Goal: Communication & Community: Ask a question

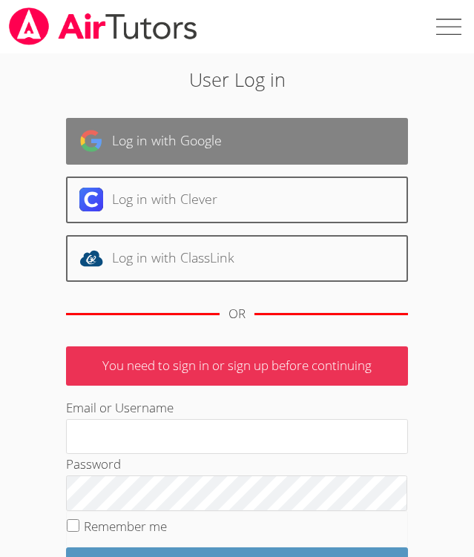
click at [257, 145] on link "Log in with Google" at bounding box center [236, 141] width 341 height 47
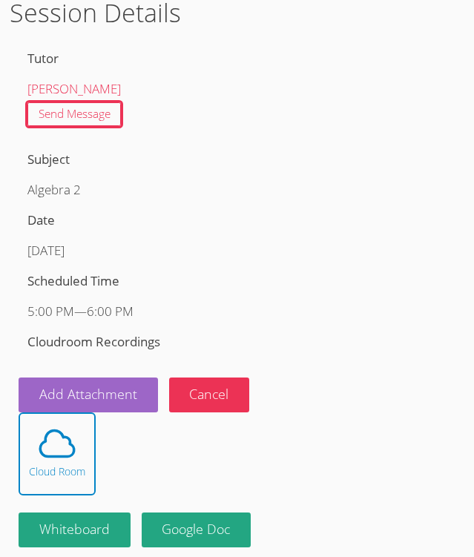
scroll to position [156, 0]
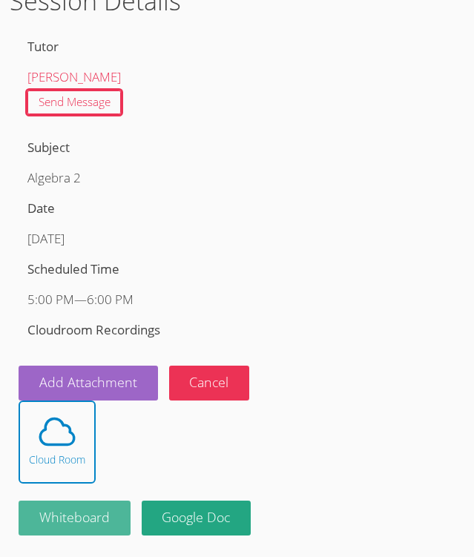
click at [92, 508] on button "Whiteboard" at bounding box center [75, 517] width 112 height 35
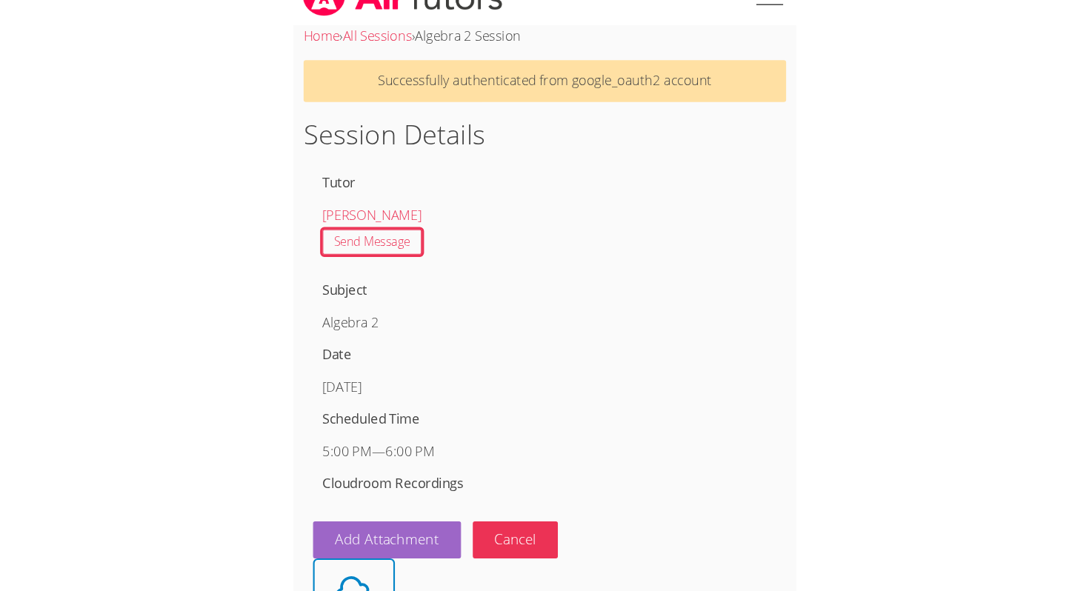
scroll to position [0, 0]
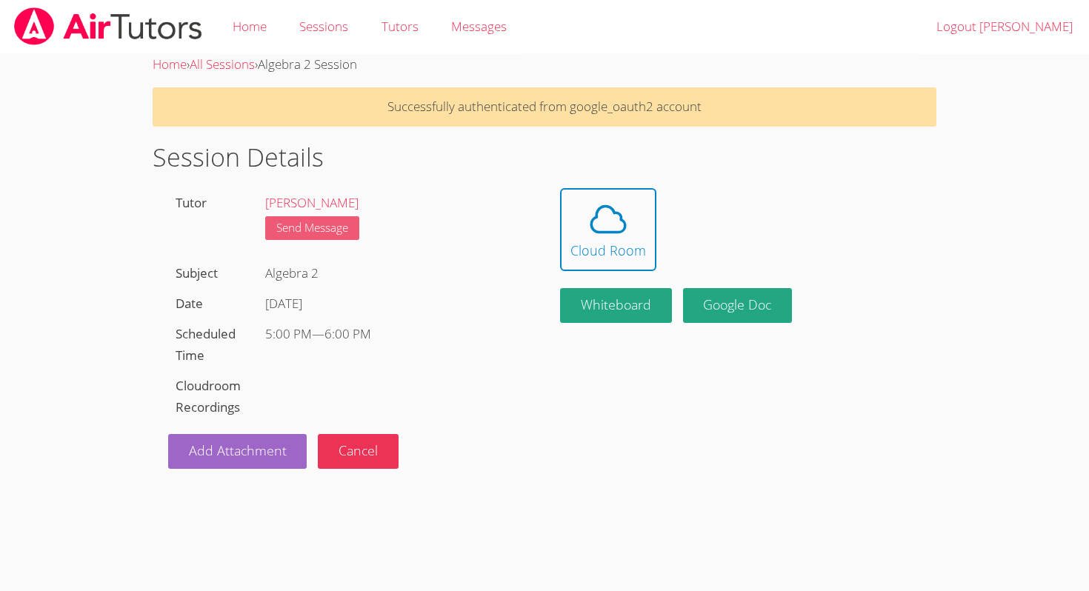
click at [328, 216] on link "Send Message" at bounding box center [312, 228] width 94 height 24
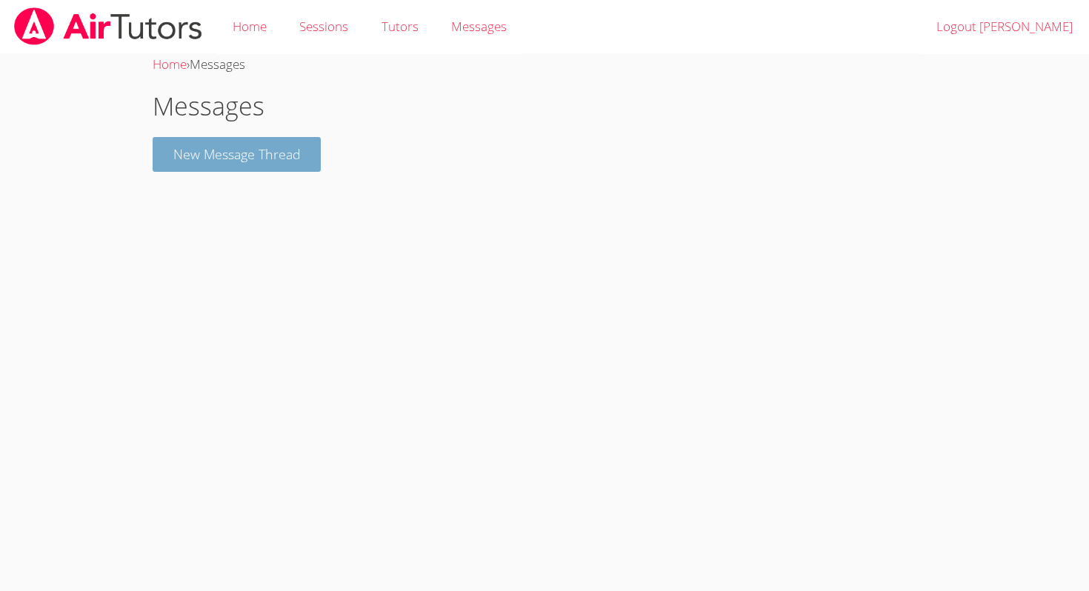
click at [311, 159] on button "New Message Thread" at bounding box center [237, 154] width 169 height 35
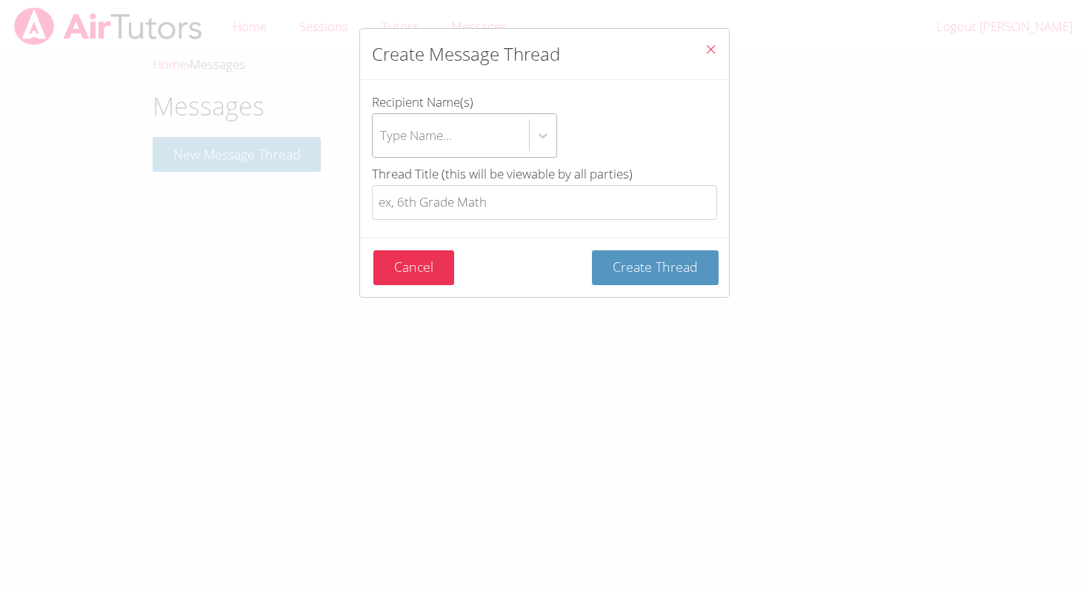
click at [427, 142] on div "Type Name..." at bounding box center [416, 134] width 72 height 21
click at [382, 142] on input "Recipient Name(s) Type Name..." at bounding box center [380, 136] width 1 height 34
click at [473, 137] on div "btn solid blue btn-info" at bounding box center [543, 135] width 27 height 27
click at [382, 137] on input "Recipient Name(s) Use Up and Down to choose options, press Enter to select the …" at bounding box center [380, 136] width 1 height 34
click at [473, 139] on div "Type Name..." at bounding box center [451, 135] width 156 height 43
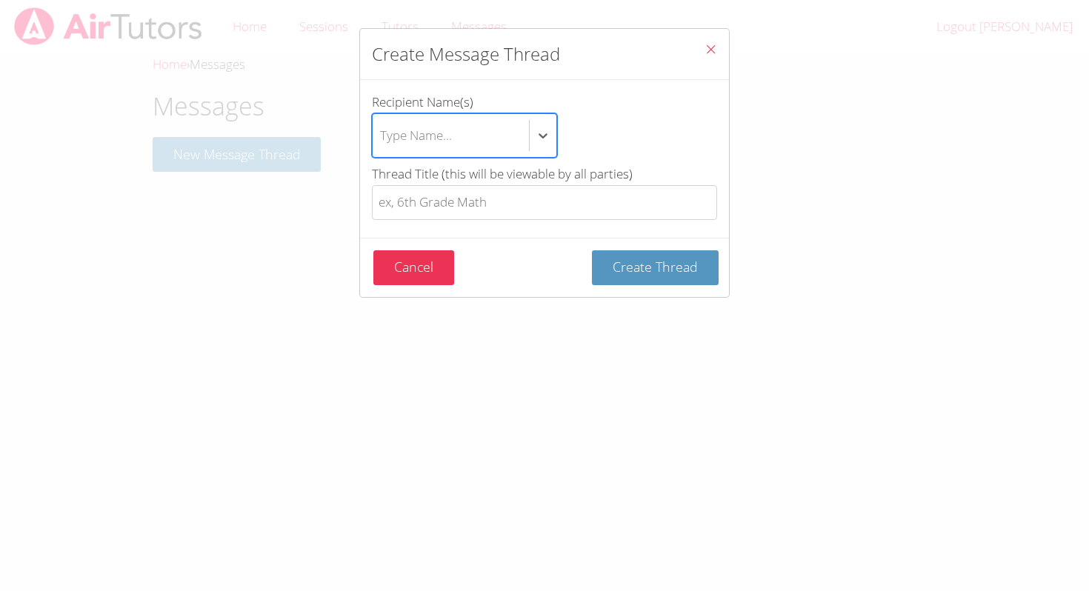
click at [382, 139] on input "Recipient Name(s) Select is focused ,type to refine list, press Down to open th…" at bounding box center [380, 136] width 1 height 34
type input "di"
click at [435, 182] on div "[PERSON_NAME]" at bounding box center [464, 183] width 185 height 33
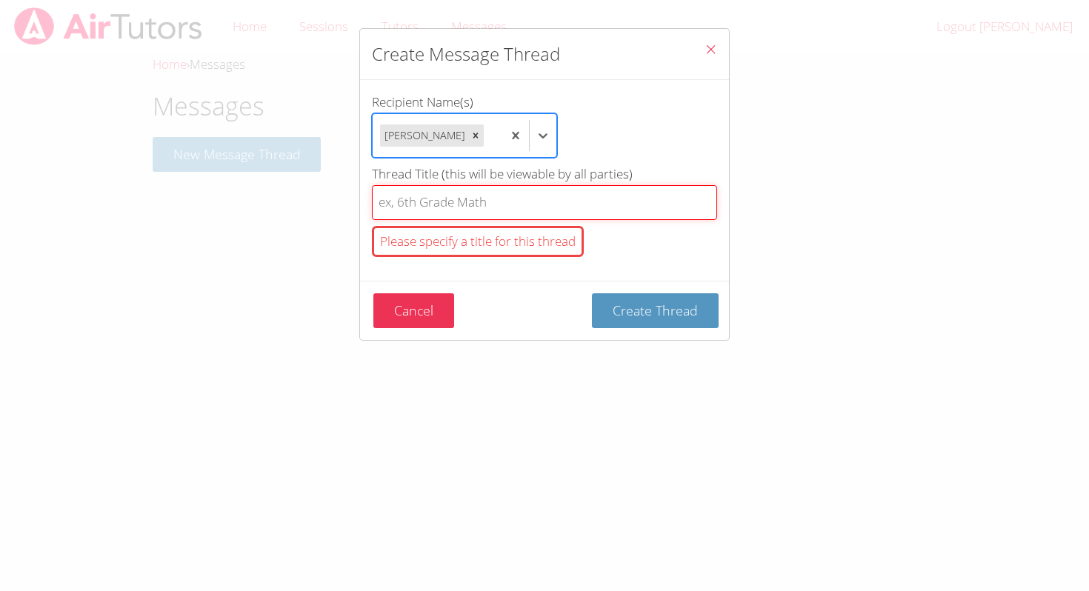
click at [429, 205] on input "Thread Title (this will be viewable by all parties) Please specify a title for …" at bounding box center [544, 202] width 345 height 35
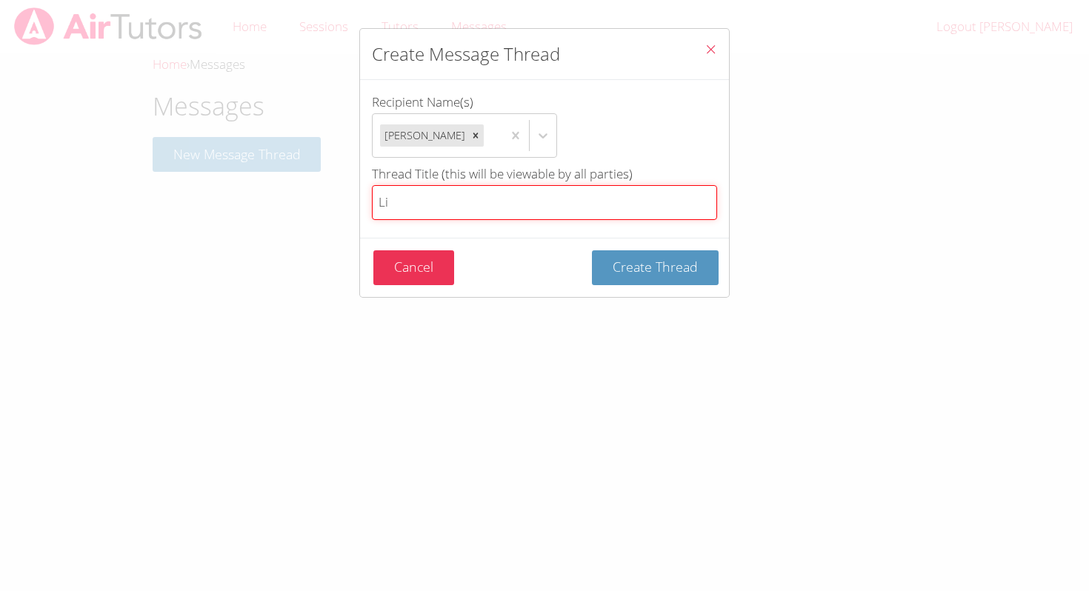
type input "L"
type input "meeting"
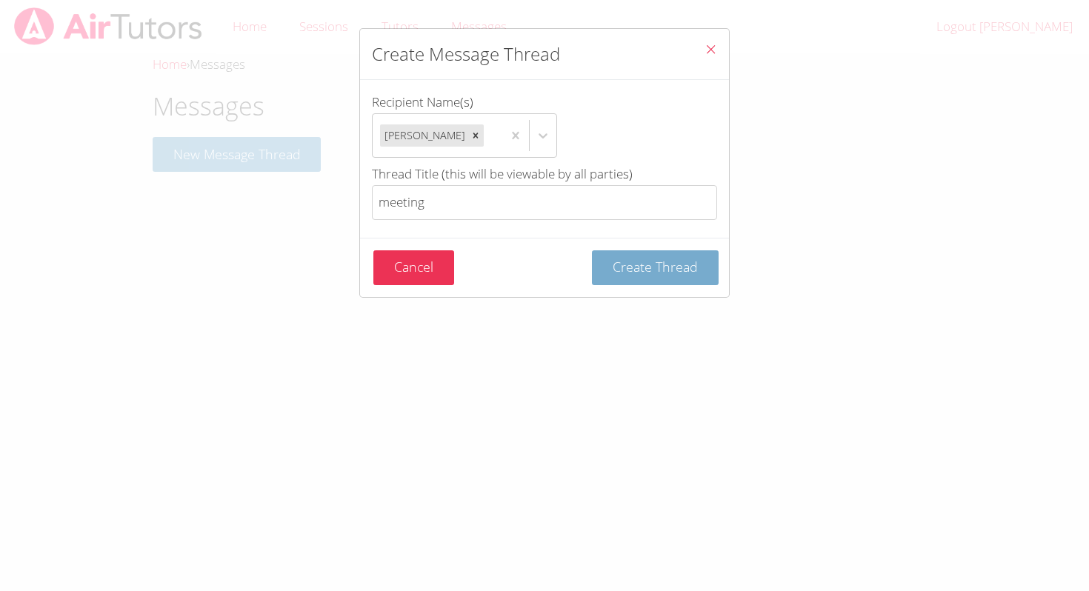
click at [473, 273] on span "Create Thread" at bounding box center [655, 267] width 85 height 18
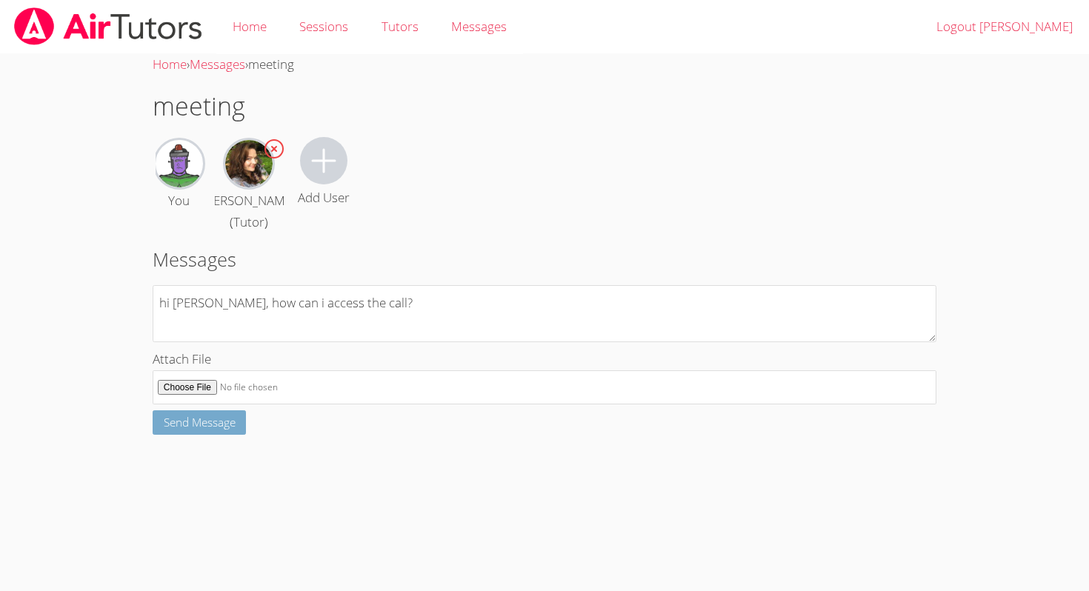
type textarea "hi ms. carle, how can i access the call?"
click at [201, 418] on span "Send Message" at bounding box center [200, 422] width 72 height 15
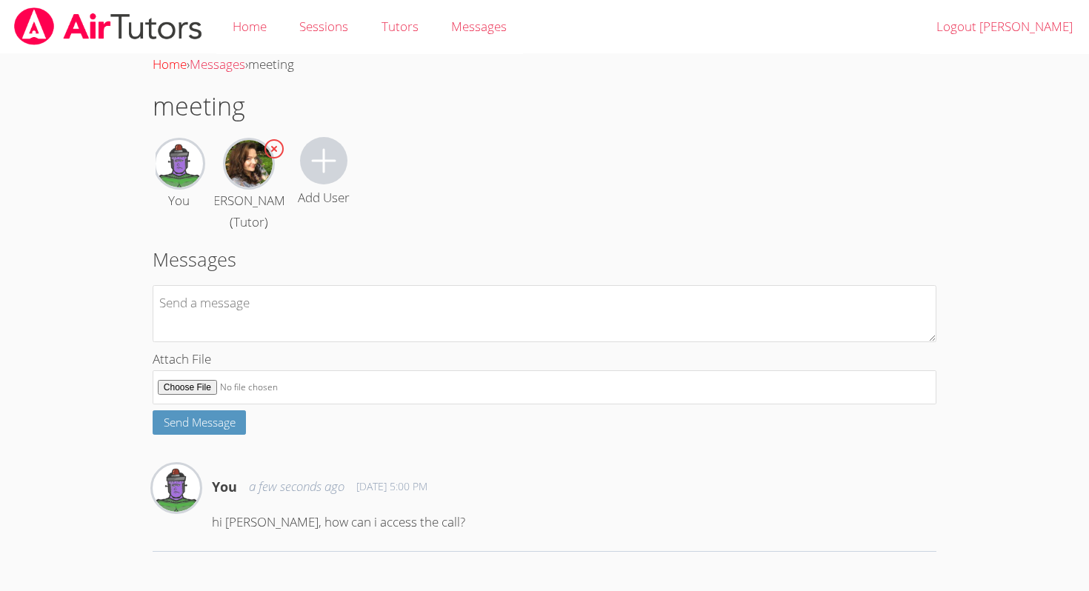
click at [180, 64] on link "Home" at bounding box center [170, 64] width 34 height 17
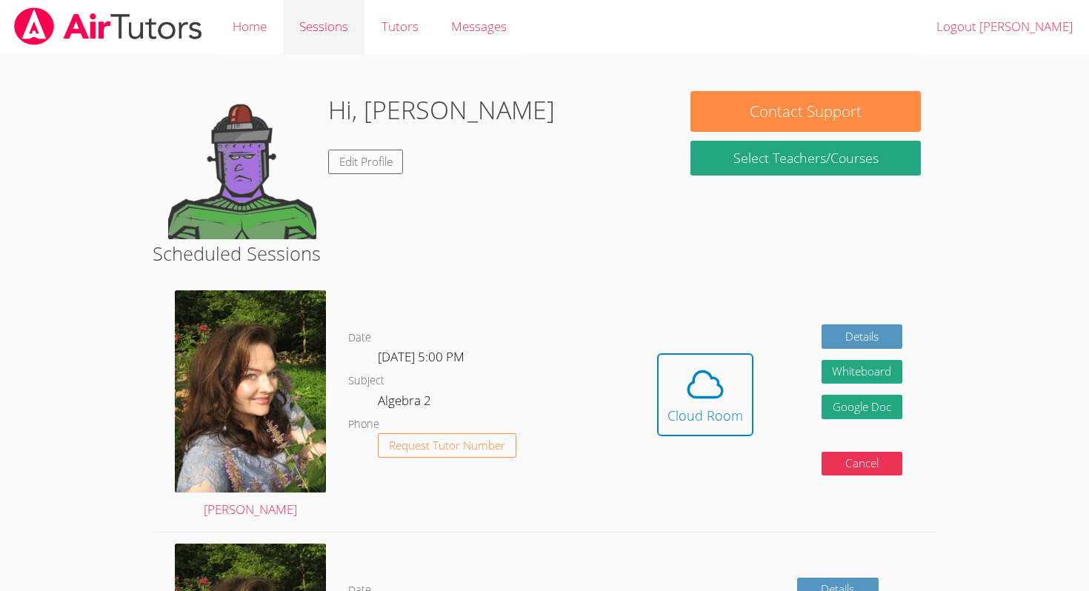
click at [334, 27] on link "Sessions" at bounding box center [324, 27] width 82 height 54
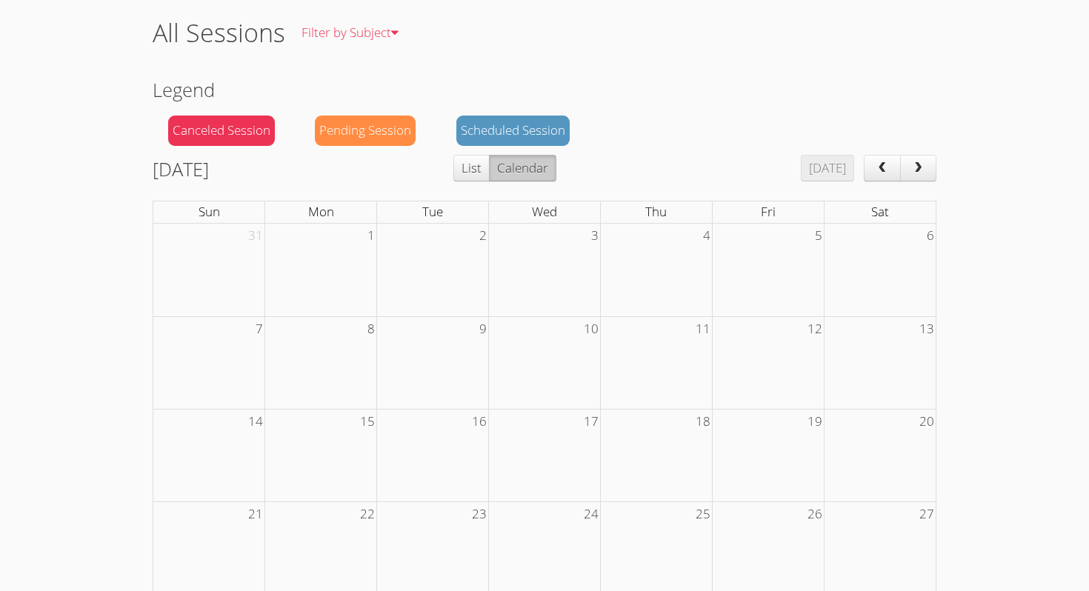
scroll to position [240, 0]
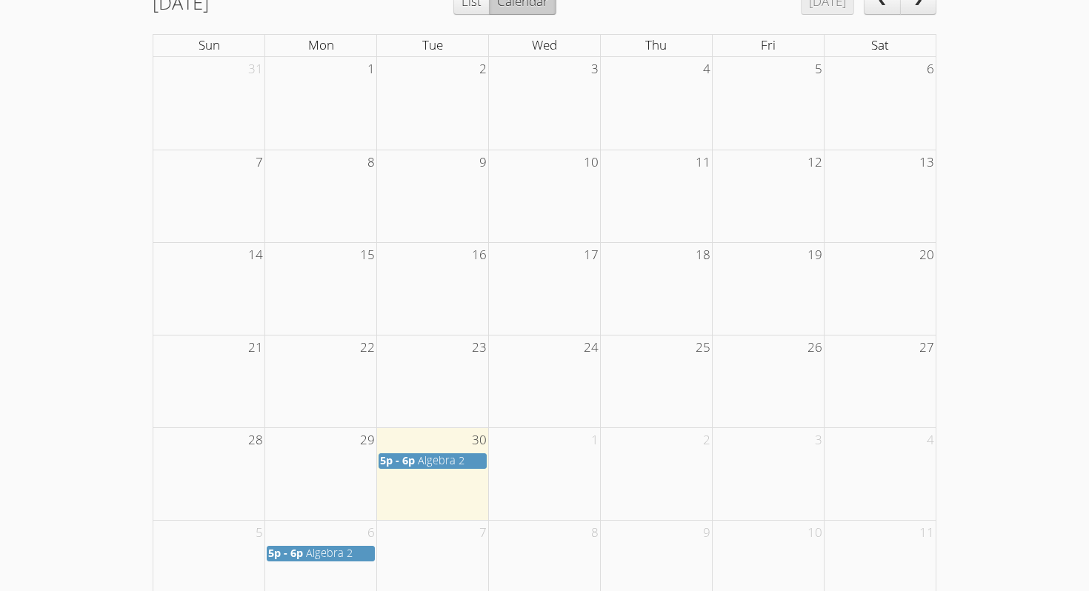
click at [411, 465] on span "5p - 6p" at bounding box center [397, 461] width 35 height 14
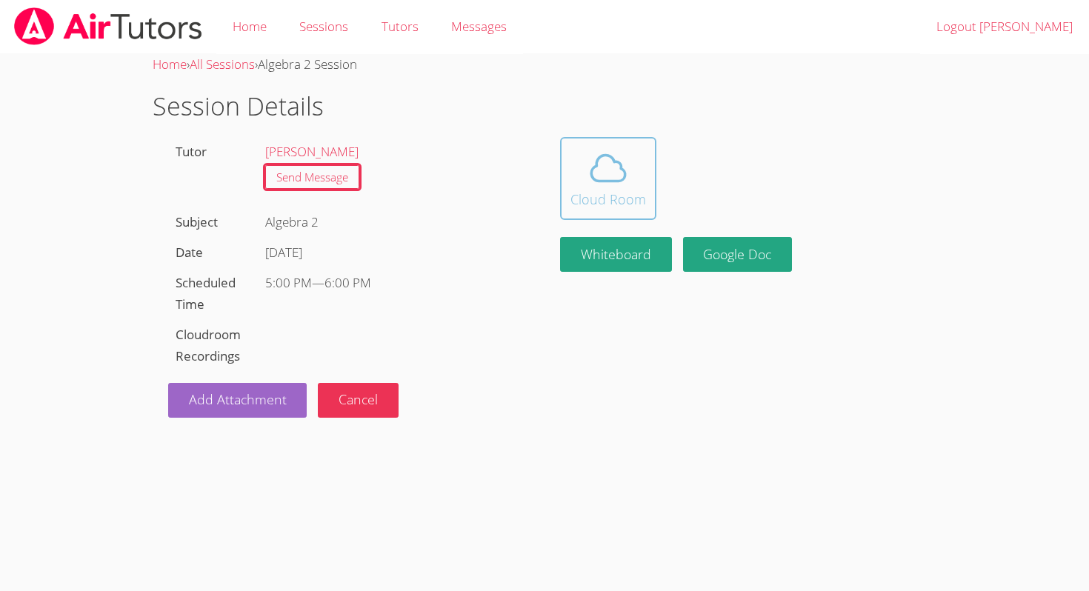
click at [620, 180] on icon at bounding box center [608, 168] width 34 height 26
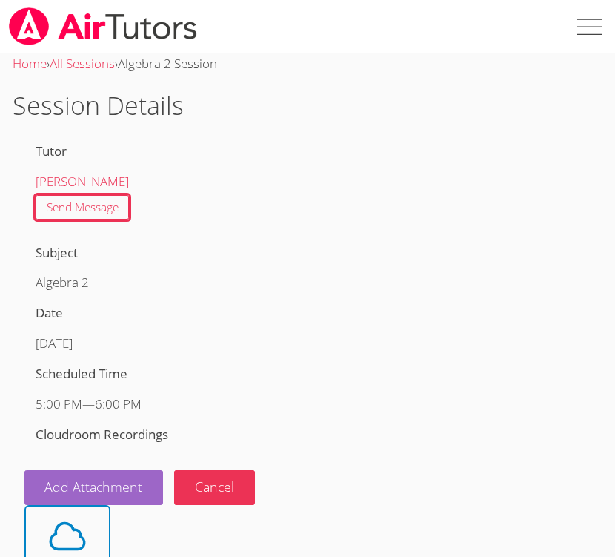
scroll to position [105, 0]
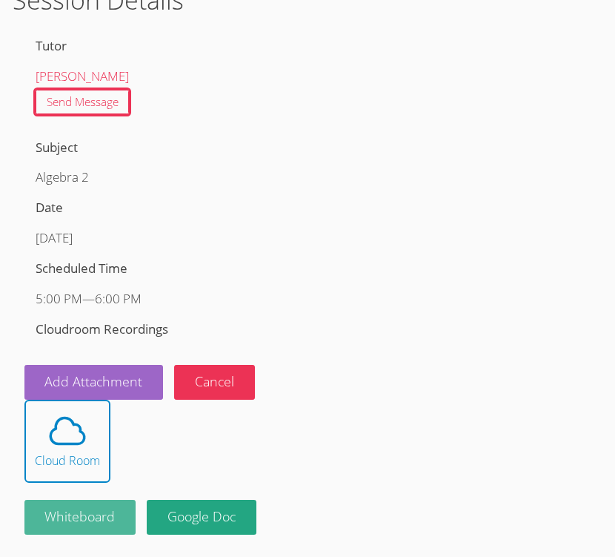
click at [64, 515] on button "Whiteboard" at bounding box center [80, 516] width 112 height 35
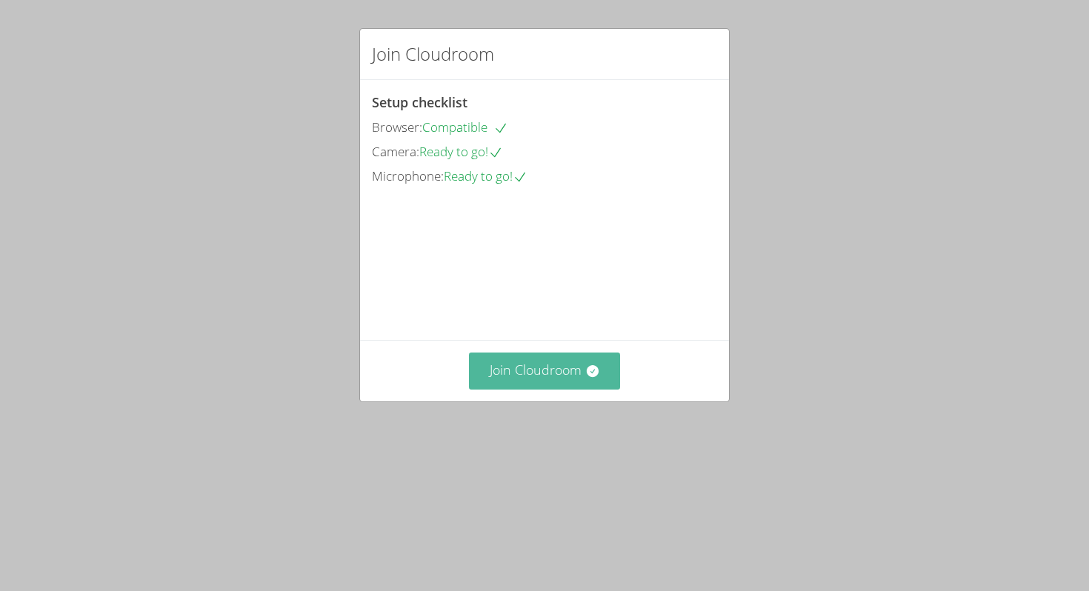
click at [525, 389] on button "Join Cloudroom" at bounding box center [545, 371] width 152 height 36
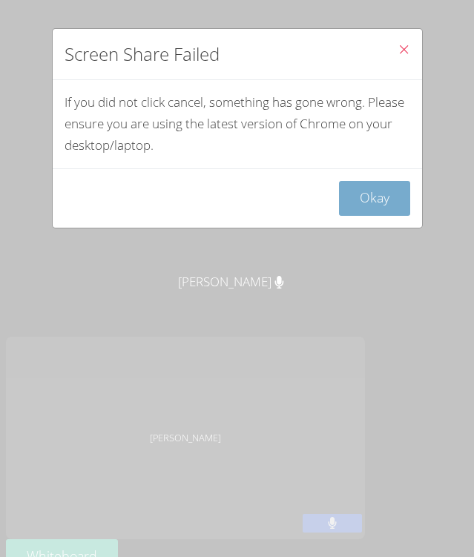
click at [385, 198] on button "Okay" at bounding box center [374, 198] width 71 height 35
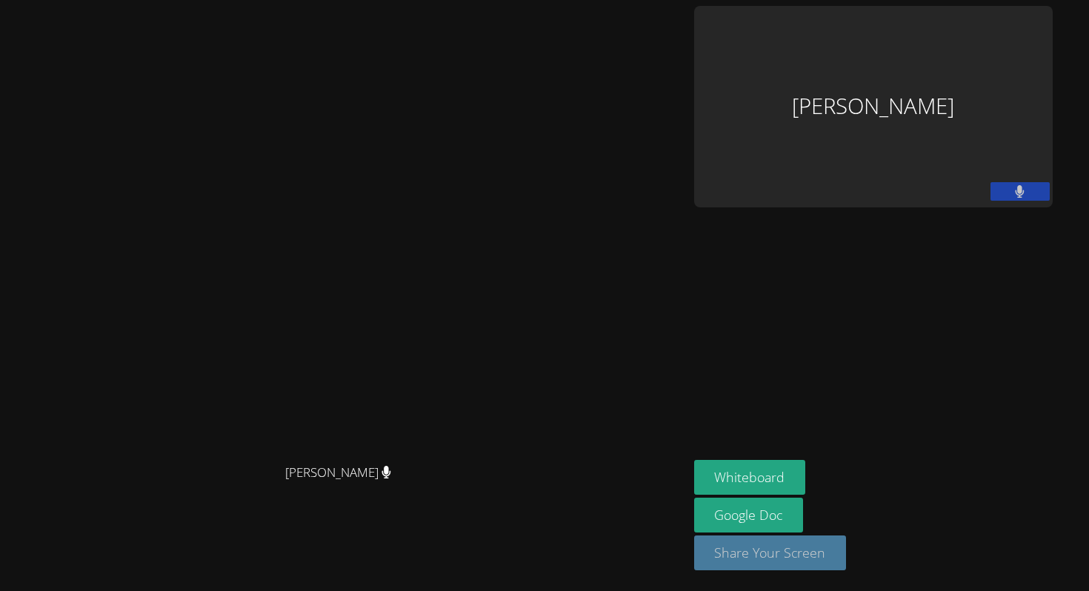
click at [847, 549] on button "Share Your Screen" at bounding box center [770, 553] width 153 height 35
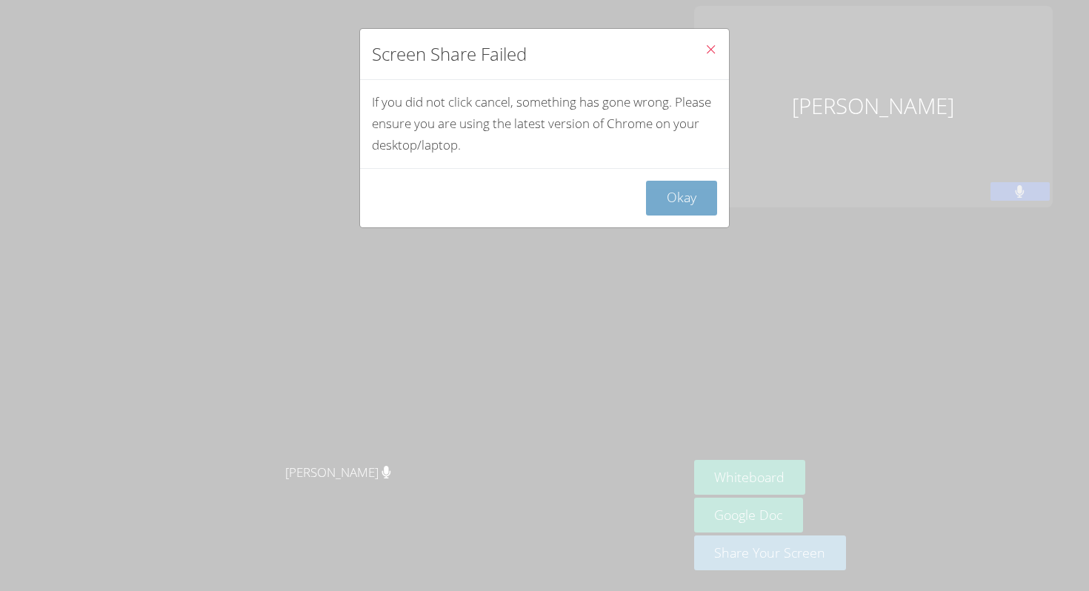
click at [674, 205] on button "Okay" at bounding box center [681, 198] width 71 height 35
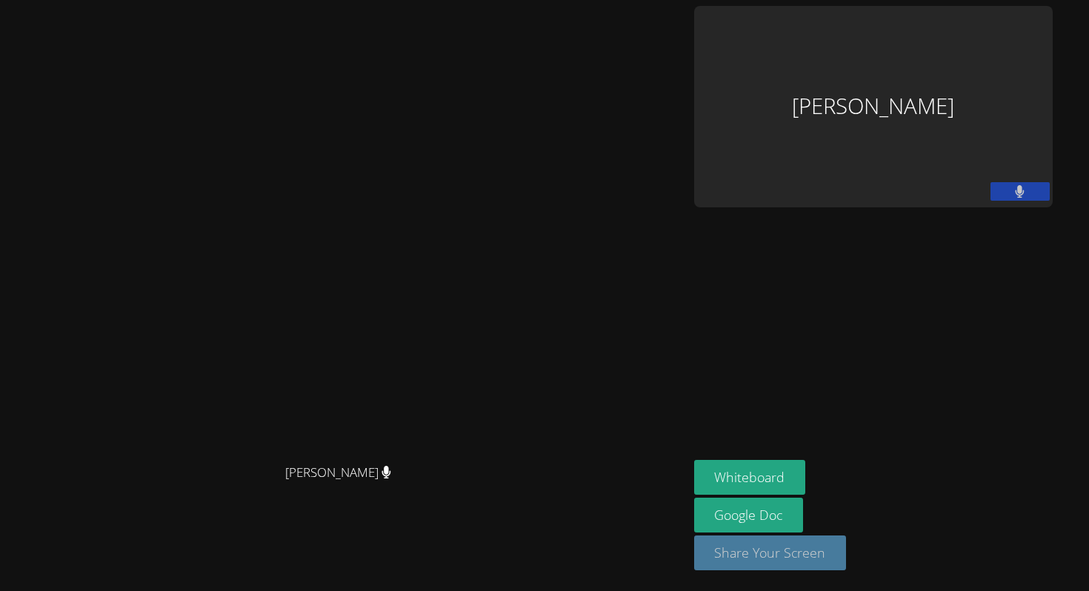
click at [847, 546] on button "Share Your Screen" at bounding box center [770, 553] width 153 height 35
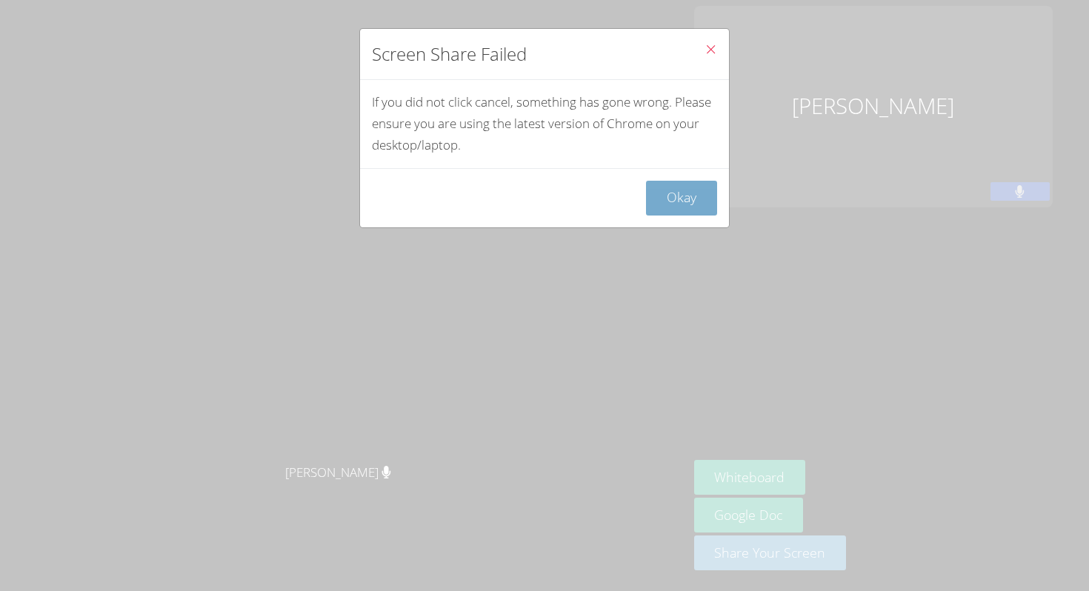
click at [684, 205] on button "Okay" at bounding box center [681, 198] width 71 height 35
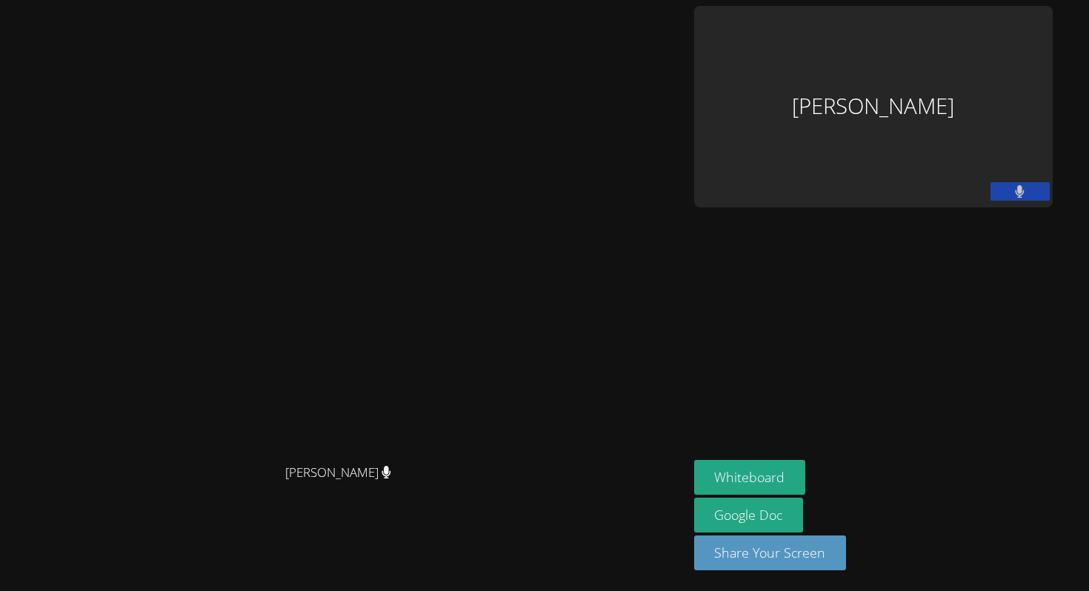
click at [1023, 70] on div "Michelle Shekhtman" at bounding box center [873, 107] width 359 height 202
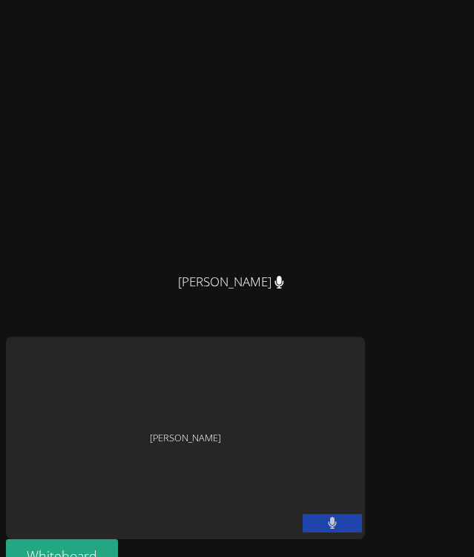
click at [331, 409] on div "Michelle Shekhtman" at bounding box center [185, 437] width 359 height 202
